Goal: Go to known website: Access a specific website the user already knows

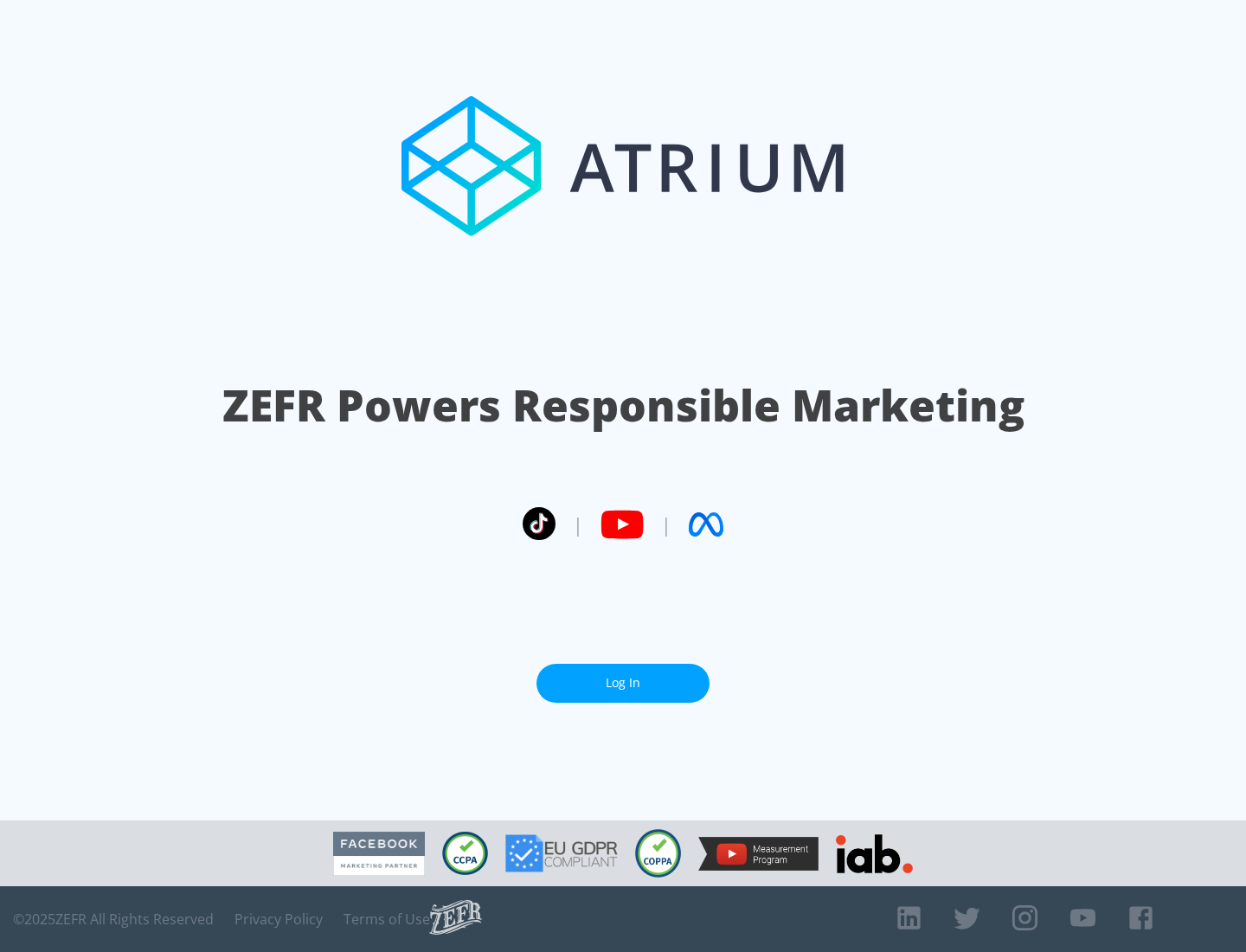
click at [623, 682] on link "Log In" at bounding box center [622, 683] width 173 height 39
